Goal: Task Accomplishment & Management: Manage account settings

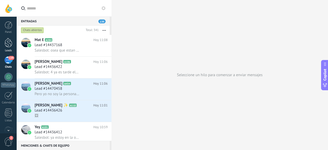
click at [10, 45] on div at bounding box center [9, 42] width 8 height 9
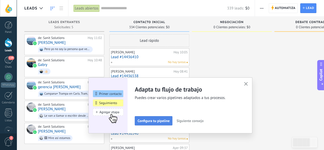
click at [170, 122] on span "Configura tu pipeline" at bounding box center [154, 121] width 32 height 4
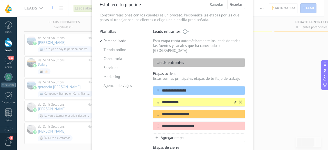
scroll to position [26, 0]
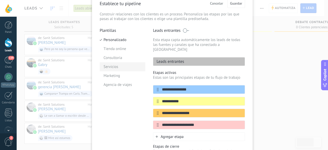
click at [116, 68] on li "Servicios" at bounding box center [123, 66] width 46 height 9
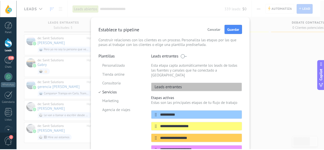
scroll to position [0, 0]
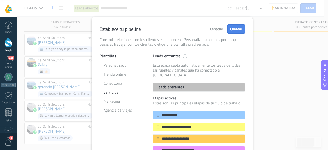
click at [235, 26] on button "Guardar" at bounding box center [236, 28] width 18 height 9
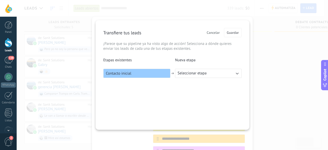
click at [222, 75] on button "Seleccionar etapa" at bounding box center [208, 73] width 67 height 9
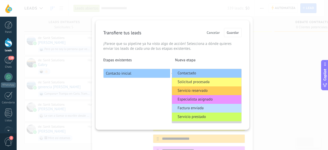
click at [153, 83] on div "Transfiere tus leads Cancelar Guardar ¡Parece que su pipeline ya ha visto algo …" at bounding box center [173, 74] width 154 height 109
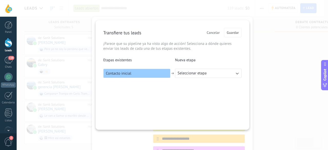
click at [200, 71] on span "Seleccionar etapa" at bounding box center [191, 73] width 29 height 5
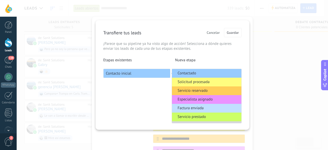
click at [200, 74] on li "Contactado" at bounding box center [206, 73] width 69 height 9
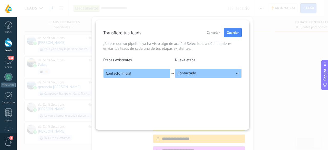
click at [204, 96] on div "Transfiere tus leads Cancelar Guardar ¡Parece que su pipeline ya ha visto algo …" at bounding box center [173, 74] width 154 height 109
click at [227, 37] on button "Guardar" at bounding box center [233, 32] width 18 height 9
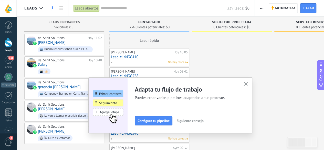
click at [245, 83] on button "button" at bounding box center [246, 84] width 6 height 7
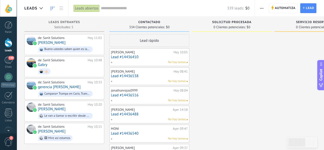
click at [6, 57] on div "140" at bounding box center [8, 59] width 8 height 7
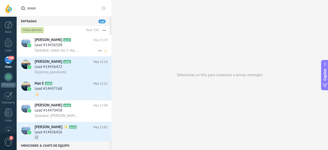
click at [97, 51] on icon at bounding box center [100, 51] width 6 height 6
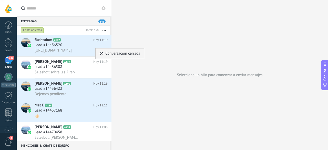
click at [112, 56] on span "Conversación cerrada" at bounding box center [122, 53] width 35 height 10
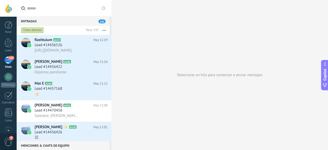
click at [107, 32] on button "button" at bounding box center [104, 30] width 11 height 9
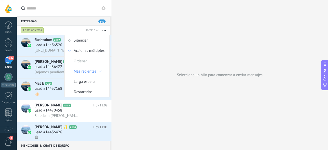
click at [131, 29] on div "Seleccione un hilo para comenzar a enviar mensajes" at bounding box center [219, 75] width 216 height 150
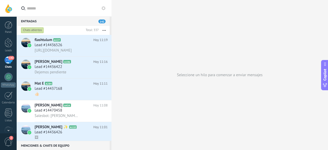
click at [104, 8] on use at bounding box center [103, 8] width 4 height 4
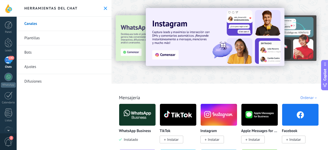
click at [53, 35] on link "Plantillas" at bounding box center [64, 38] width 95 height 14
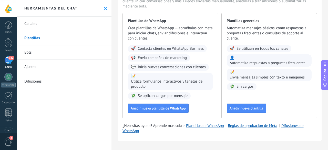
scroll to position [37, 0]
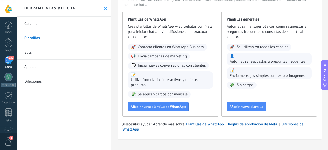
click at [69, 53] on link "Bots" at bounding box center [64, 52] width 95 height 14
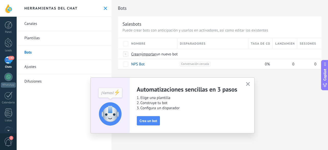
click at [248, 84] on use "button" at bounding box center [248, 84] width 4 height 4
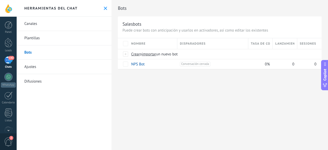
click at [52, 66] on link "Ajustes" at bounding box center [64, 67] width 95 height 14
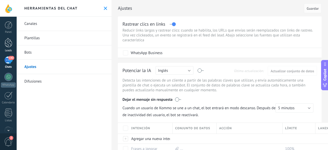
click at [9, 48] on link "Leads" at bounding box center [8, 45] width 17 height 14
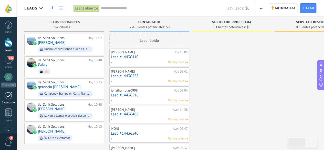
click at [12, 98] on div at bounding box center [8, 95] width 8 height 8
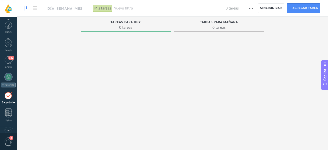
scroll to position [15, 0]
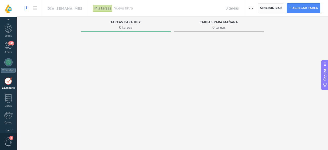
click at [264, 7] on span "Sincronizar" at bounding box center [271, 8] width 22 height 3
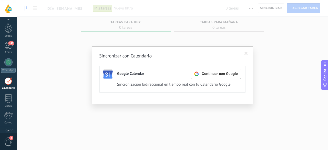
click at [130, 75] on div "Google Calendar" at bounding box center [130, 73] width 27 height 5
drag, startPoint x: 142, startPoint y: 82, endPoint x: 185, endPoint y: 83, distance: 43.0
click at [142, 82] on div "Sincronización bidireccional en tiempo real con tu Calendario Google" at bounding box center [177, 84] width 121 height 5
click at [206, 77] on div "Continuar con Google" at bounding box center [216, 74] width 44 height 10
click at [245, 52] on span at bounding box center [245, 54] width 3 height 4
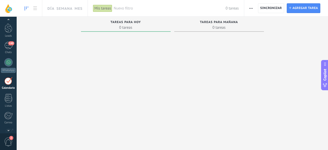
click at [216, 27] on span "0 tareas" at bounding box center [219, 27] width 85 height 5
click at [251, 10] on span "button" at bounding box center [250, 8] width 3 height 10
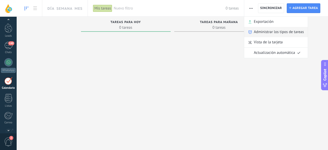
click at [276, 32] on span "Administrar los tipos de tareas" at bounding box center [279, 32] width 50 height 10
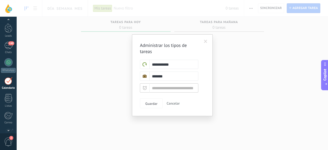
click at [204, 41] on span at bounding box center [205, 42] width 3 height 4
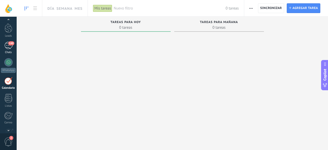
click at [0, 42] on link "140 Chats" at bounding box center [8, 48] width 17 height 12
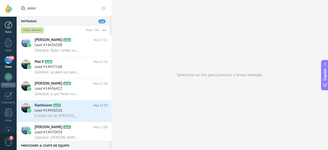
click at [8, 27] on div at bounding box center [9, 25] width 8 height 8
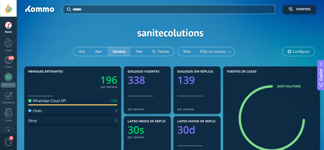
drag, startPoint x: 3, startPoint y: 25, endPoint x: 40, endPoint y: 47, distance: 43.0
click at [3, 25] on link "Panel" at bounding box center [8, 27] width 17 height 13
click at [12, 45] on div at bounding box center [9, 42] width 8 height 9
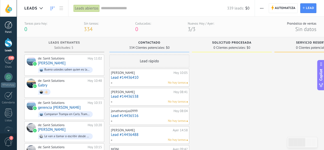
click at [7, 27] on div at bounding box center [9, 25] width 8 height 8
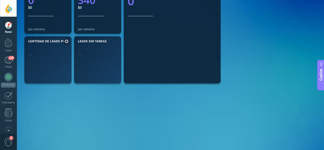
scroll to position [26, 0]
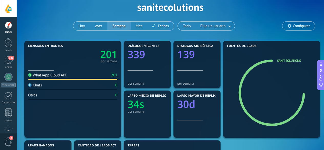
click at [11, 34] on div "Panel Leads 140 Chats WhatsApp Clientes" at bounding box center [8, 108] width 17 height 175
click at [12, 25] on div at bounding box center [9, 25] width 8 height 8
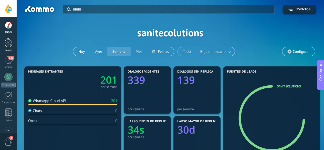
click at [14, 41] on link "Leads" at bounding box center [8, 45] width 17 height 14
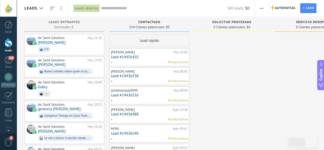
click at [244, 8] on span "340 leads:" at bounding box center [235, 8] width 17 height 5
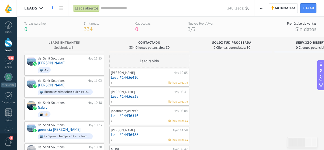
click at [122, 11] on div "340 leads: $0" at bounding box center [175, 8] width 148 height 16
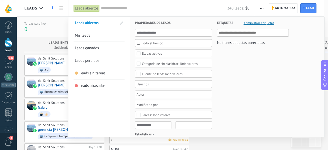
drag, startPoint x: 39, startPoint y: 18, endPoint x: 43, endPoint y: 25, distance: 7.5
click at [39, 18] on div at bounding box center [164, 75] width 328 height 150
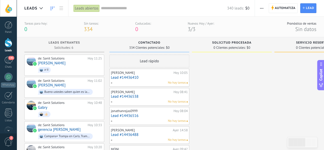
click at [45, 26] on div "Tareas para hoy: 0" at bounding box center [35, 26] width 23 height 11
click at [111, 29] on div "Tareas para hoy: 0 Sin tareas: 334 Caducadas: 0 Nuevos Hoy / Ayer: 3 / 3" at bounding box center [119, 26] width 190 height 11
click at [6, 57] on div "141" at bounding box center [8, 59] width 8 height 7
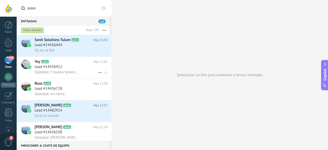
click at [59, 58] on div "Yey A101 Hoy 11:41 Lead #14436412 Salesbot: Y bueno tenemos 2 servicios uno de …" at bounding box center [73, 68] width 77 height 22
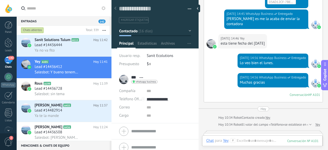
scroll to position [684, 0]
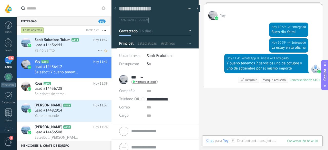
click at [84, 55] on div "Sanit Solutions Tulum A111 Hoy 11:42 Lead #14436444 Ya no va fito" at bounding box center [73, 46] width 77 height 22
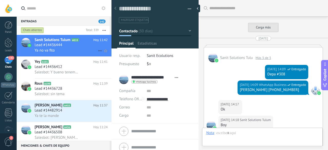
type textarea "**********"
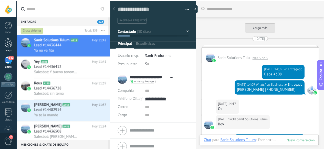
scroll to position [867, 0]
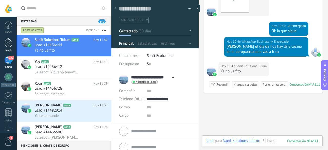
click at [8, 40] on div at bounding box center [9, 42] width 8 height 9
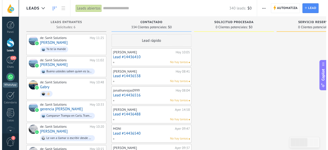
scroll to position [3, 0]
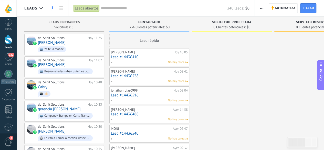
click at [11, 51] on div "Panel Leads 142 Chats WhatsApp Clientes" at bounding box center [8, 105] width 17 height 175
click at [11, 61] on link "142 Chats" at bounding box center [8, 59] width 17 height 12
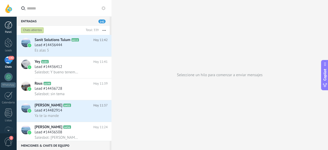
click at [11, 27] on div at bounding box center [9, 25] width 8 height 8
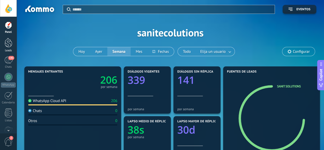
click at [8, 50] on div "Leads" at bounding box center [8, 50] width 15 height 3
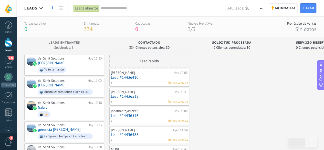
click at [261, 53] on div "Solicitud procesada 0 Clientes potenciales: $0" at bounding box center [232, 45] width 80 height 17
click at [235, 48] on span "0 Clientes potenciales:" at bounding box center [229, 47] width 32 height 3
click at [7, 8] on div at bounding box center [8, 8] width 17 height 17
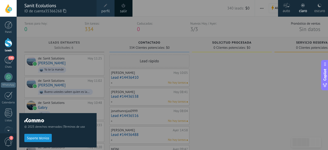
click at [202, 9] on div at bounding box center [181, 75] width 328 height 150
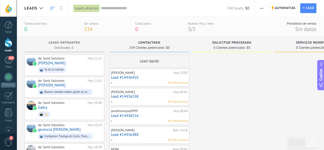
click at [13, 11] on div at bounding box center [8, 8] width 17 height 17
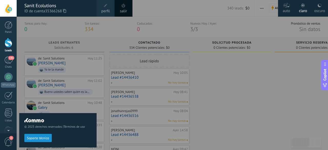
click at [103, 6] on span at bounding box center [106, 6] width 6 height 6
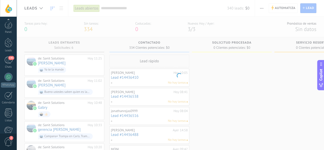
scroll to position [63, 0]
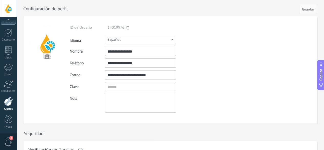
drag, startPoint x: 162, startPoint y: 52, endPoint x: 75, endPoint y: 43, distance: 87.3
click at [75, 43] on div "**********" at bounding box center [152, 68] width 165 height 87
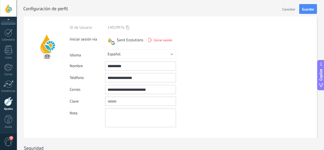
type input "*********"
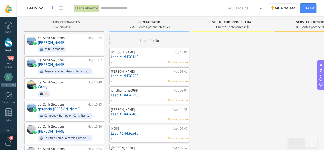
click at [12, 8] on div at bounding box center [8, 8] width 17 height 17
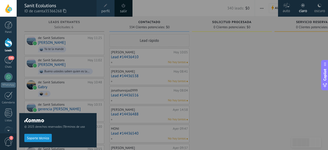
click at [104, 8] on span at bounding box center [106, 6] width 6 height 6
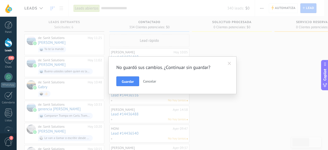
click at [231, 64] on span at bounding box center [229, 63] width 8 height 9
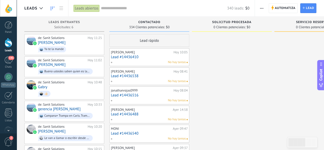
click at [11, 9] on div at bounding box center [8, 8] width 17 height 17
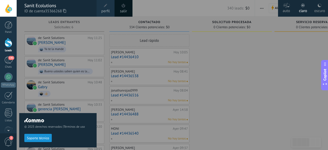
click at [105, 11] on span "perfil" at bounding box center [105, 11] width 8 height 6
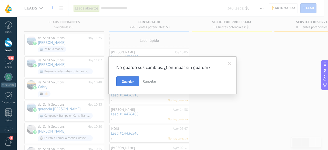
click at [120, 81] on button "Guardar" at bounding box center [127, 81] width 23 height 10
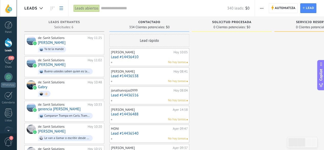
click at [58, 7] on link at bounding box center [61, 8] width 9 height 10
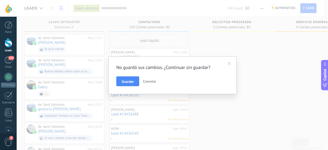
click at [229, 66] on span at bounding box center [229, 63] width 8 height 9
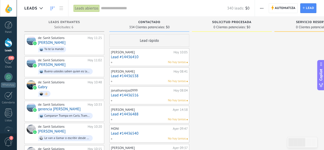
click at [52, 9] on icon at bounding box center [53, 8] width 4 height 4
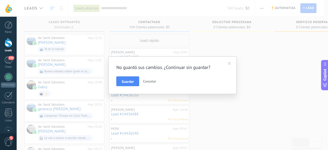
click at [153, 81] on span "Cancelar" at bounding box center [149, 81] width 13 height 5
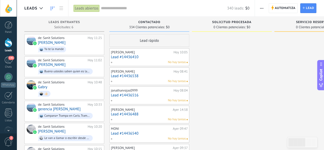
click at [32, 11] on span "Leads" at bounding box center [30, 8] width 13 height 5
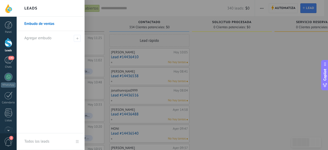
click at [13, 5] on div at bounding box center [8, 8] width 17 height 17
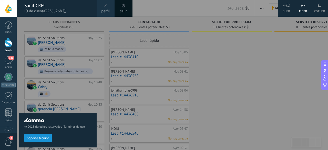
click at [318, 7] on icon at bounding box center [319, 5] width 4 height 4
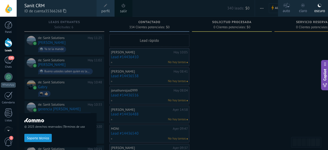
click at [304, 9] on div "claro" at bounding box center [303, 9] width 8 height 13
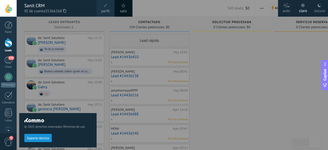
click at [108, 11] on span "perfil" at bounding box center [105, 11] width 8 height 6
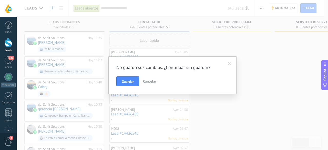
drag, startPoint x: 134, startPoint y: 84, endPoint x: 204, endPoint y: 71, distance: 71.4
click at [182, 76] on div "Guardar Cancelar" at bounding box center [172, 81] width 112 height 10
click at [224, 63] on div "No guardó sus cambios. ¿Continuar sin guardar? Guardar Cancelar" at bounding box center [172, 75] width 128 height 38
click at [227, 62] on span at bounding box center [229, 63] width 8 height 9
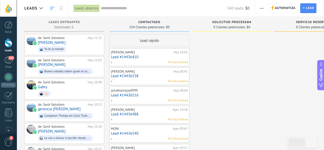
click at [29, 11] on span "Leads" at bounding box center [30, 8] width 13 height 5
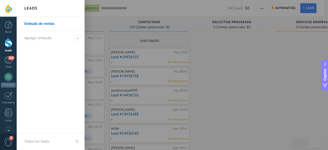
click at [29, 10] on h2 "Leads" at bounding box center [30, 8] width 13 height 16
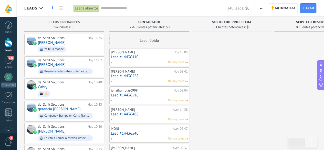
click at [8, 19] on div "Panel Leads 141 Chats WhatsApp Clientes" at bounding box center [16, 75] width 33 height 117
click at [9, 23] on div at bounding box center [9, 25] width 8 height 8
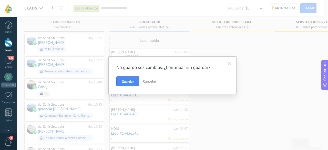
click at [147, 81] on span "Cancelar" at bounding box center [149, 81] width 13 height 5
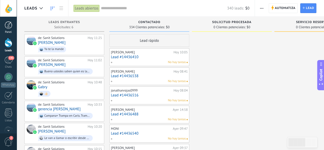
click at [3, 29] on link "Panel" at bounding box center [8, 27] width 17 height 13
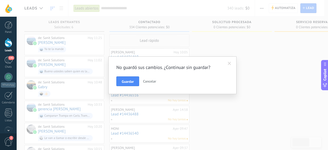
click at [177, 67] on h2 "No guardó sus cambios. ¿Continuar sin guardar?" at bounding box center [169, 67] width 107 height 6
click at [154, 81] on span "Cancelar" at bounding box center [149, 81] width 13 height 5
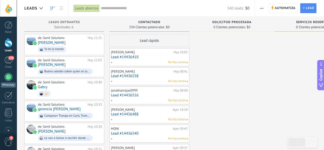
click at [8, 80] on div at bounding box center [8, 77] width 8 height 8
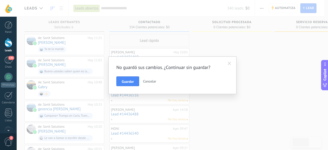
click at [229, 66] on span at bounding box center [229, 63] width 8 height 9
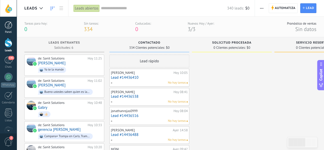
click at [5, 26] on div at bounding box center [9, 25] width 8 height 8
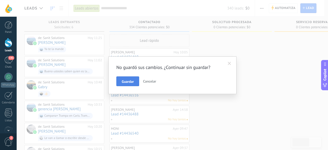
click at [134, 81] on button "Guardar" at bounding box center [127, 81] width 23 height 10
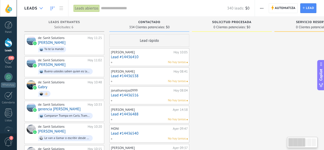
click at [39, 9] on div at bounding box center [41, 8] width 8 height 10
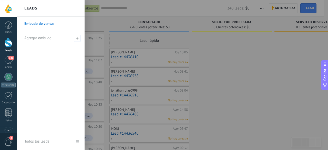
click at [25, 7] on h2 "Leads" at bounding box center [30, 8] width 13 height 16
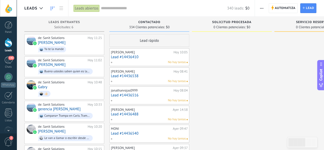
click at [7, 10] on div at bounding box center [8, 8] width 17 height 17
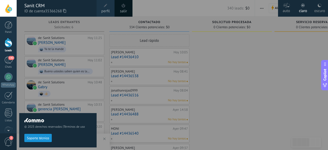
click at [104, 10] on span "perfil" at bounding box center [105, 11] width 8 height 6
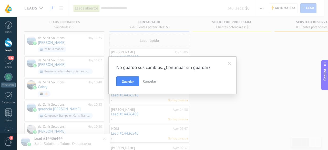
click at [227, 61] on span at bounding box center [229, 63] width 8 height 9
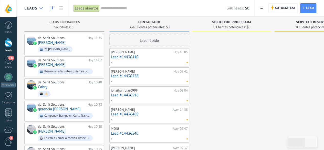
click at [45, 8] on div at bounding box center [41, 8] width 8 height 10
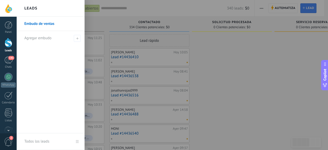
click at [14, 6] on div at bounding box center [8, 8] width 17 height 17
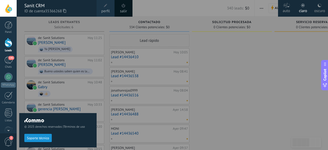
click at [107, 17] on div at bounding box center [181, 75] width 328 height 150
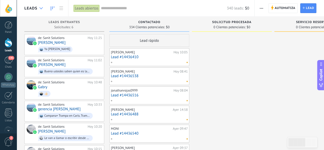
click at [44, 8] on div at bounding box center [41, 8] width 8 height 10
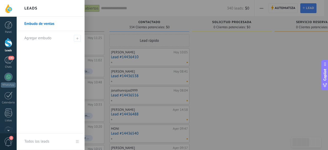
click at [8, 8] on div at bounding box center [8, 8] width 17 height 17
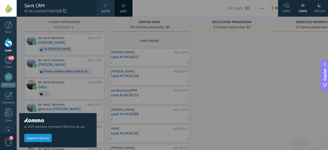
click at [103, 9] on span "perfil" at bounding box center [105, 11] width 8 height 6
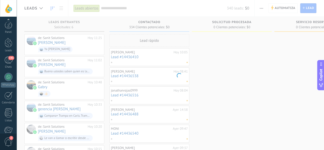
scroll to position [63, 0]
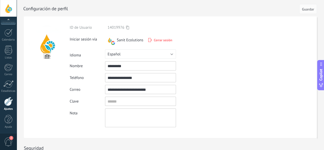
click at [245, 64] on form "**********" at bounding box center [170, 76] width 293 height 121
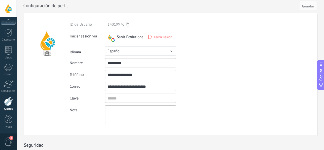
scroll to position [0, 0]
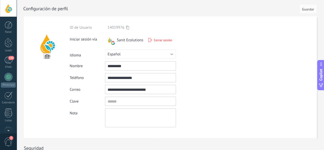
click at [12, 8] on div at bounding box center [8, 8] width 17 height 17
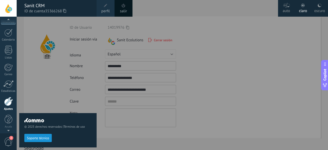
click at [235, 81] on div at bounding box center [181, 75] width 328 height 150
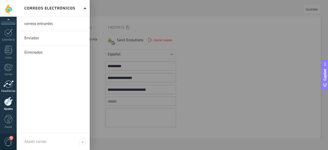
click at [8, 80] on div at bounding box center [8, 84] width 10 height 8
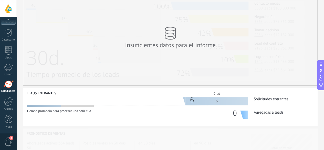
scroll to position [128, 0]
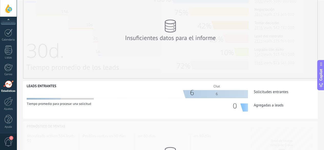
click at [176, 28] on icon at bounding box center [170, 25] width 11 height 13
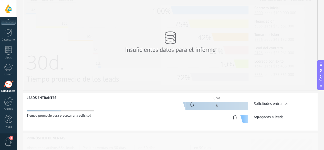
scroll to position [112, 0]
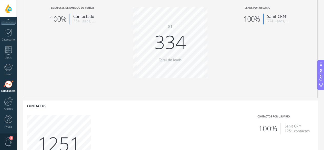
scroll to position [127, 0]
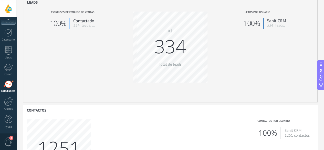
click at [186, 53] on span "334" at bounding box center [170, 46] width 32 height 25
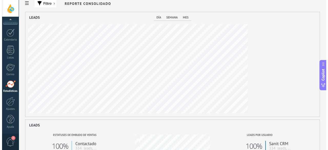
scroll to position [0, 0]
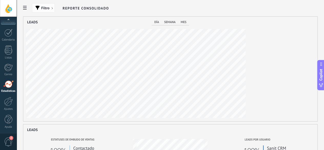
click at [49, 6] on span "Filtro" at bounding box center [45, 8] width 8 height 4
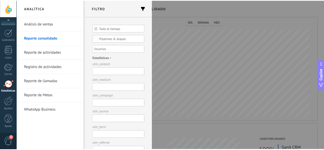
scroll to position [83, 0]
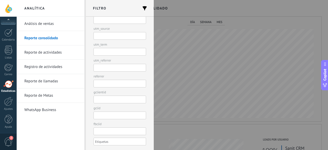
click at [74, 138] on div "Análisis de ventas Reporte consolidado Reporte de actividades Registro de activ…" at bounding box center [51, 83] width 68 height 133
click at [55, 106] on link "WhatsApp Business" at bounding box center [51, 110] width 55 height 14
click at [145, 10] on span at bounding box center [144, 8] width 7 height 8
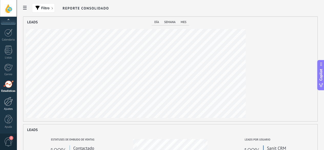
click at [13, 97] on div at bounding box center [8, 101] width 9 height 9
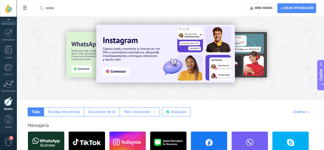
click at [6, 142] on span "2" at bounding box center [8, 141] width 9 height 9
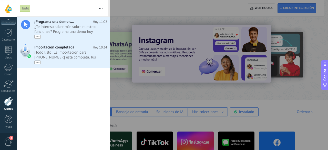
click at [6, 142] on span "2" at bounding box center [8, 141] width 9 height 9
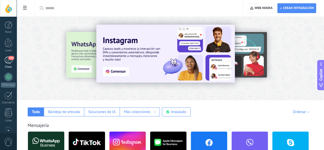
click at [7, 60] on div "141" at bounding box center [8, 59] width 8 height 7
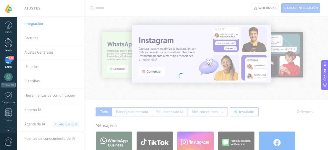
click at [6, 40] on div at bounding box center [9, 42] width 8 height 9
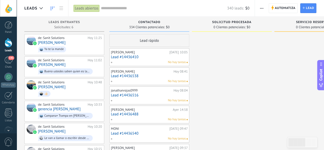
click at [262, 9] on span "button" at bounding box center [261, 8] width 3 height 10
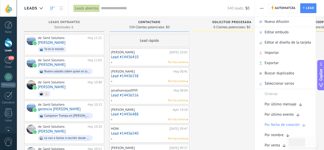
drag, startPoint x: 277, startPoint y: 33, endPoint x: 278, endPoint y: 39, distance: 6.2
click at [278, 33] on span "Editar embudo" at bounding box center [277, 32] width 24 height 10
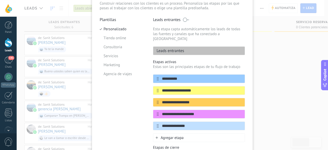
scroll to position [36, 0]
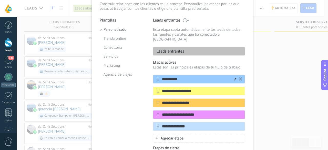
click at [234, 77] on icon at bounding box center [235, 78] width 3 height 3
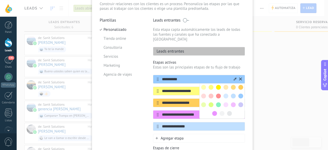
drag, startPoint x: 204, startPoint y: 71, endPoint x: 197, endPoint y: 73, distance: 7.3
click at [204, 77] on input "**********" at bounding box center [196, 79] width 74 height 5
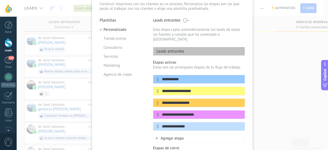
type input "**********"
click at [284, 115] on div "**********" at bounding box center [172, 75] width 311 height 150
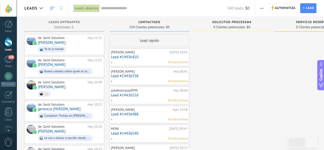
scroll to position [0, 0]
